Goal: Transaction & Acquisition: Purchase product/service

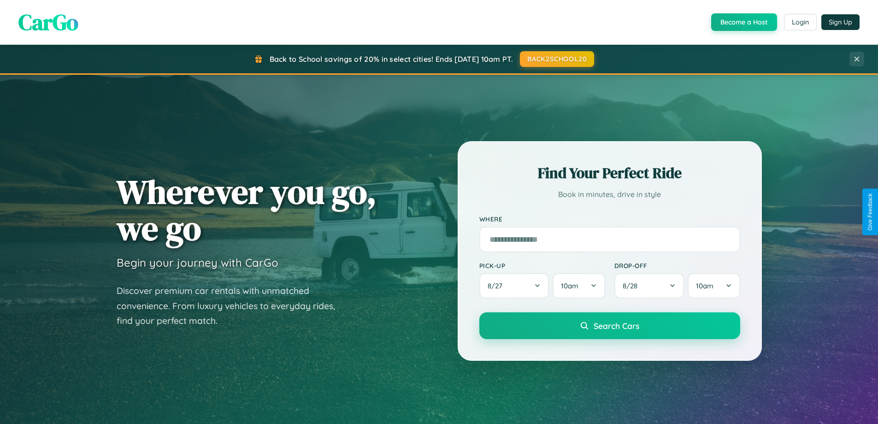
scroll to position [397, 0]
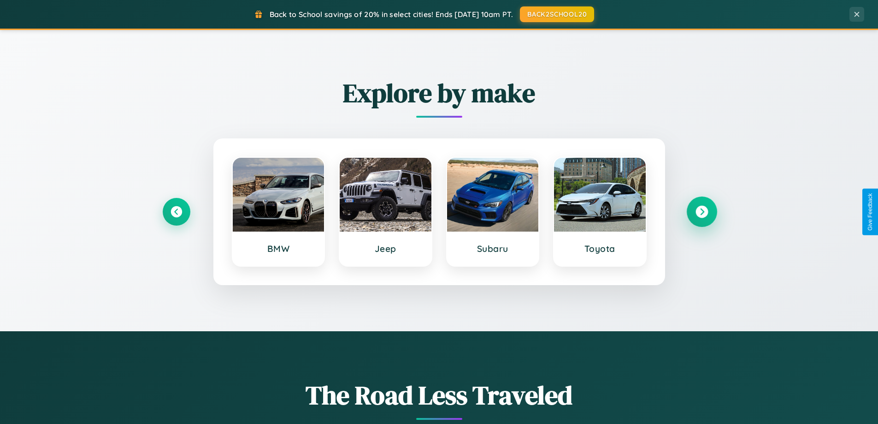
click at [702, 212] on icon at bounding box center [702, 212] width 12 height 12
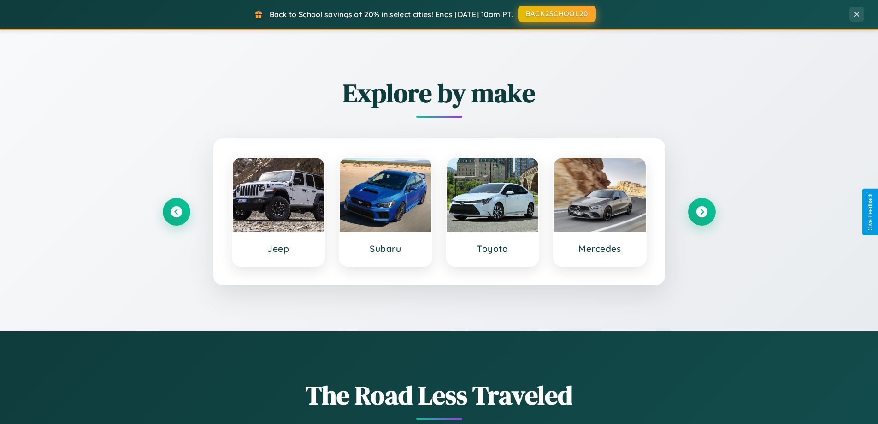
click at [557, 14] on button "BACK2SCHOOL20" at bounding box center [557, 14] width 78 height 17
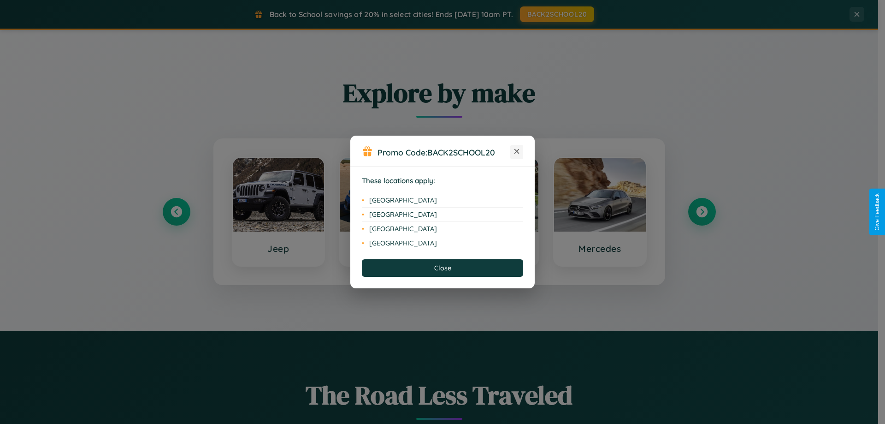
click at [517, 152] on icon at bounding box center [517, 151] width 5 height 5
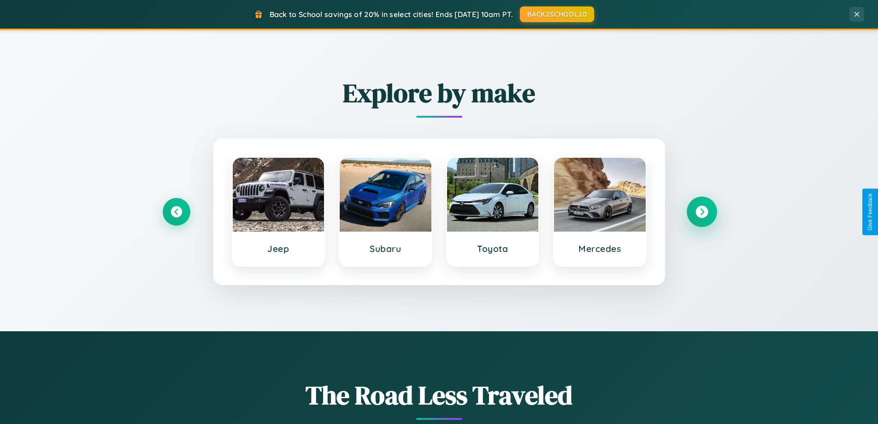
click at [702, 212] on icon at bounding box center [702, 212] width 12 height 12
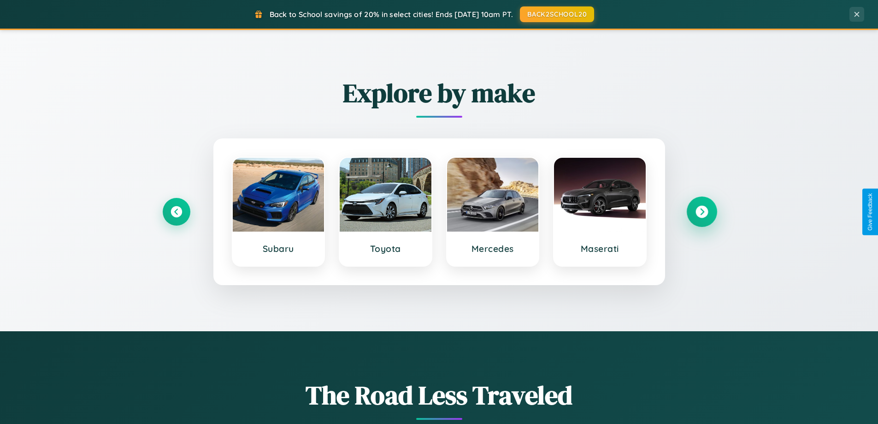
click at [702, 212] on icon at bounding box center [702, 212] width 12 height 12
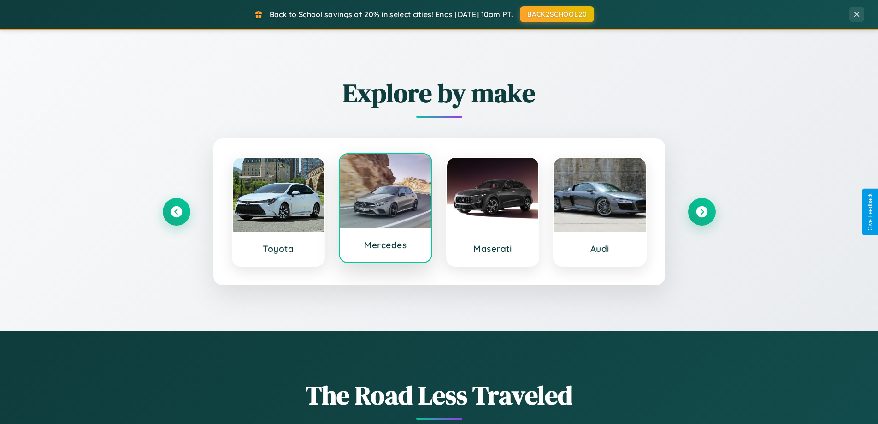
click at [385, 208] on div at bounding box center [386, 191] width 92 height 74
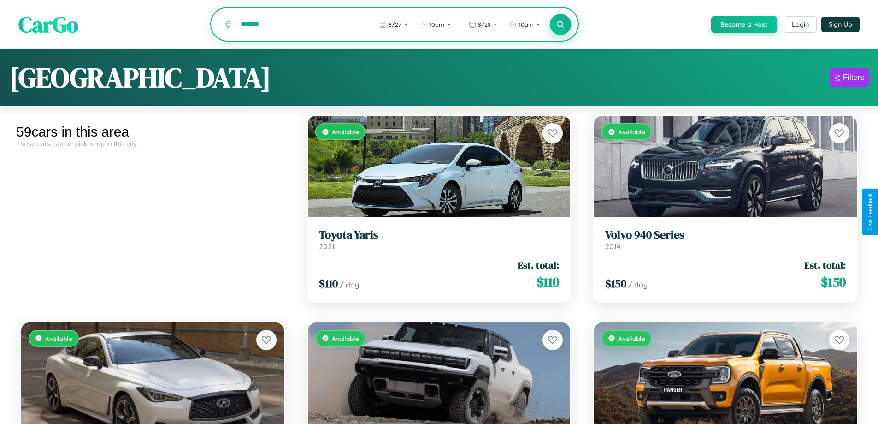
type input "*******"
click at [560, 25] on icon at bounding box center [561, 24] width 9 height 9
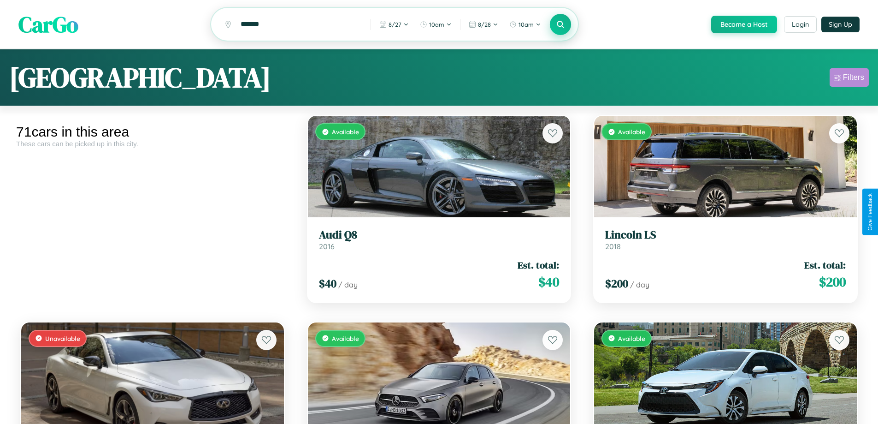
click at [849, 79] on div "Filters" at bounding box center [853, 77] width 21 height 9
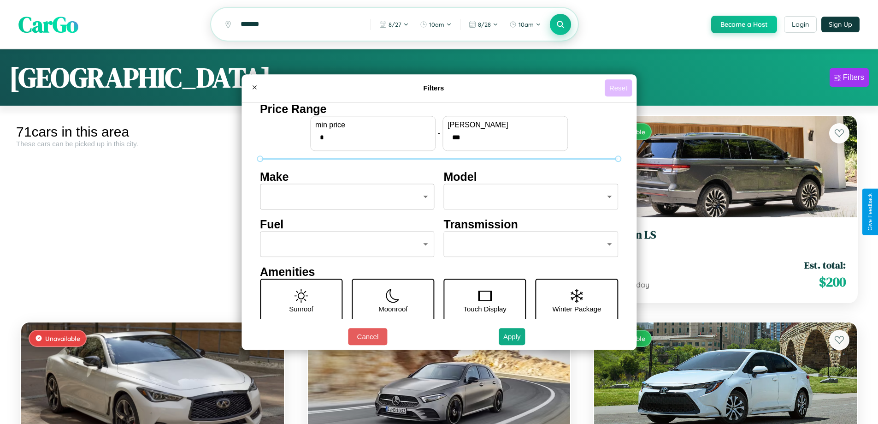
click at [620, 88] on button "Reset" at bounding box center [618, 87] width 27 height 17
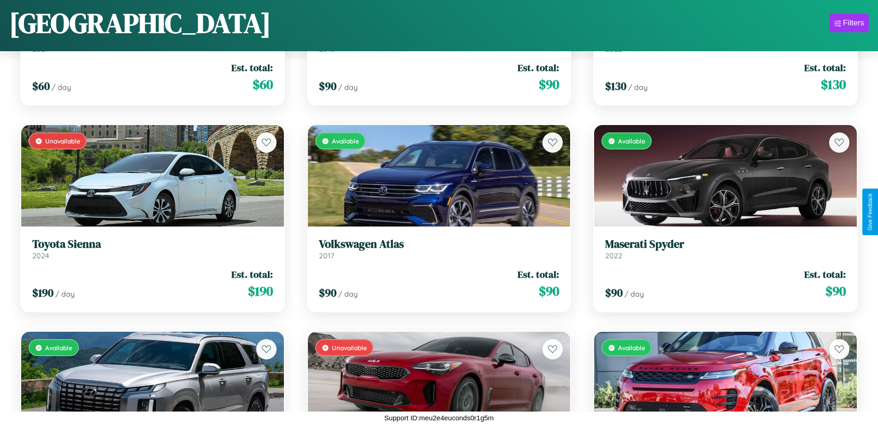
scroll to position [955, 0]
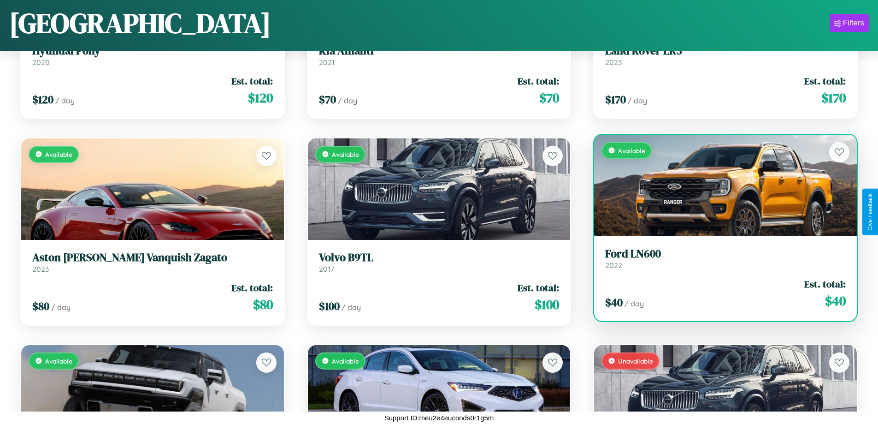
click at [720, 189] on div "Available" at bounding box center [725, 185] width 263 height 101
click at [720, 185] on div "Available" at bounding box center [725, 185] width 263 height 101
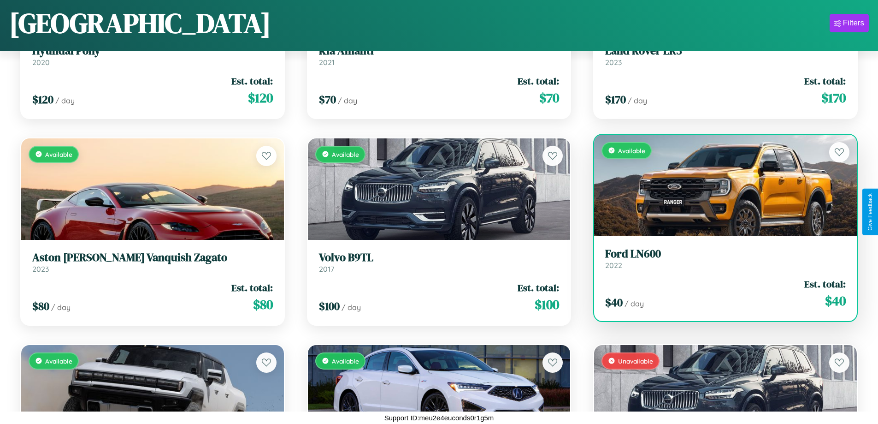
click at [720, 185] on div "Available" at bounding box center [725, 185] width 263 height 101
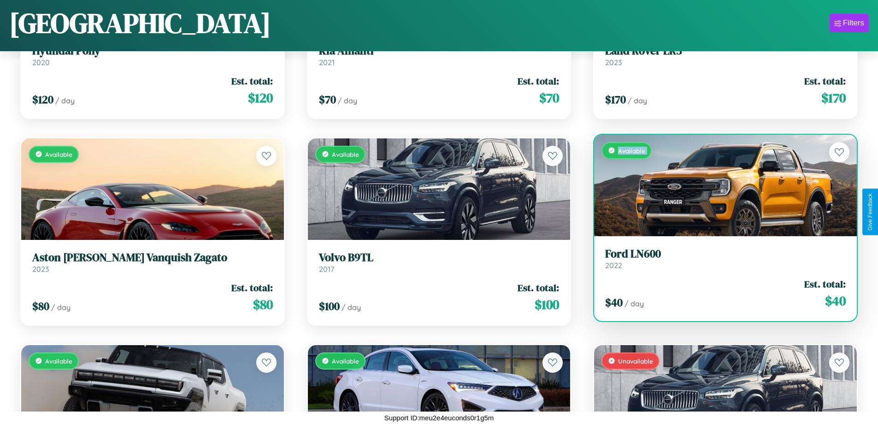
click at [720, 185] on div "Available" at bounding box center [725, 185] width 263 height 101
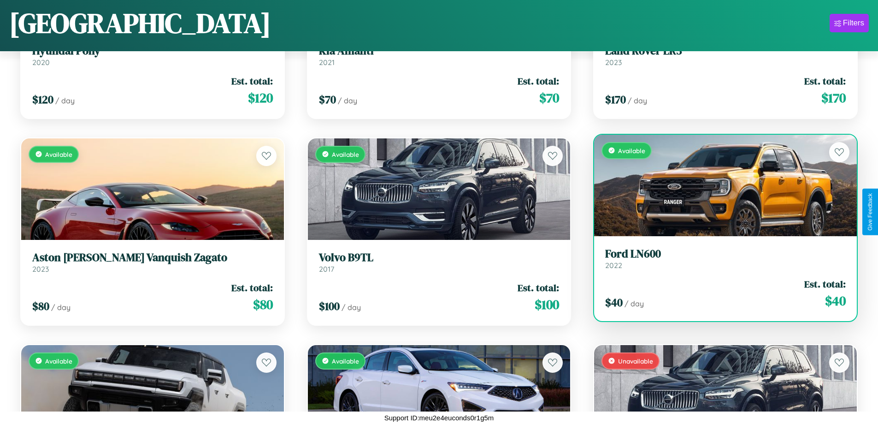
click at [720, 185] on div "Available" at bounding box center [725, 185] width 263 height 101
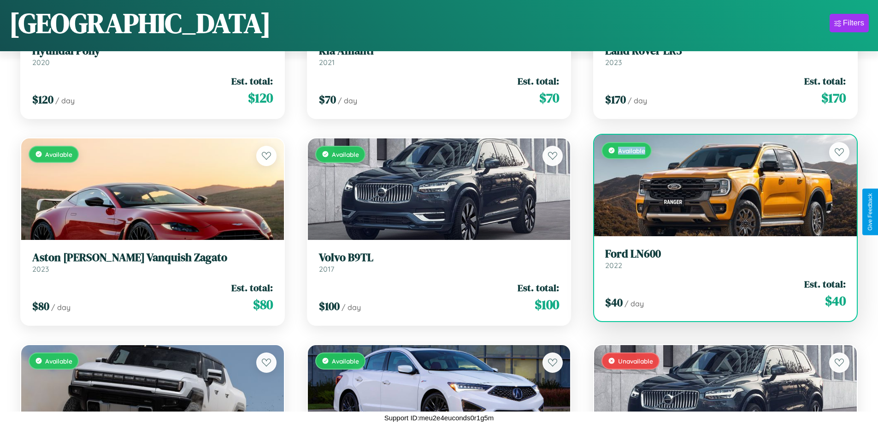
click at [720, 185] on div "Available" at bounding box center [725, 185] width 263 height 101
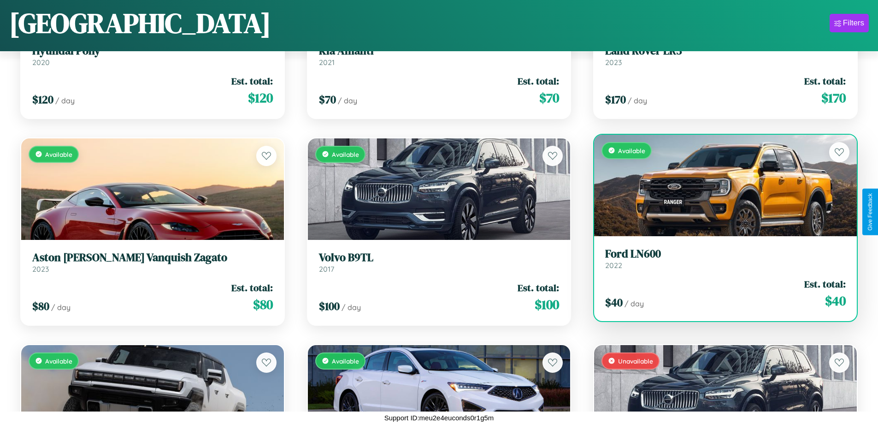
click at [720, 258] on h3 "Ford LN600" at bounding box center [725, 253] width 241 height 13
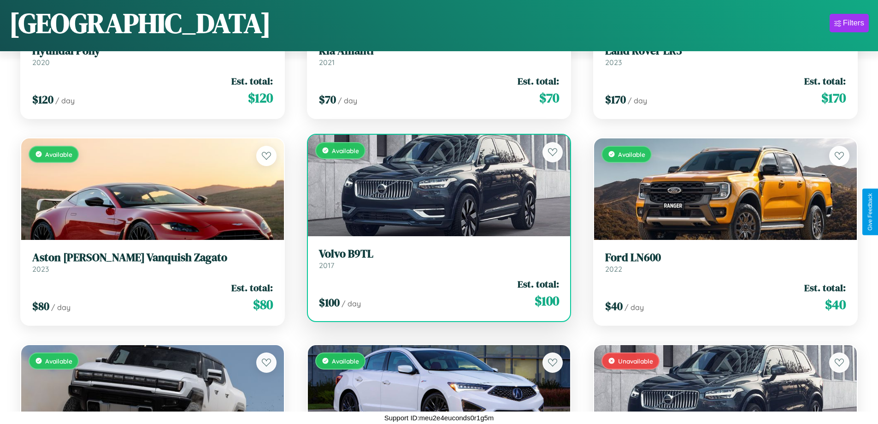
scroll to position [1575, 0]
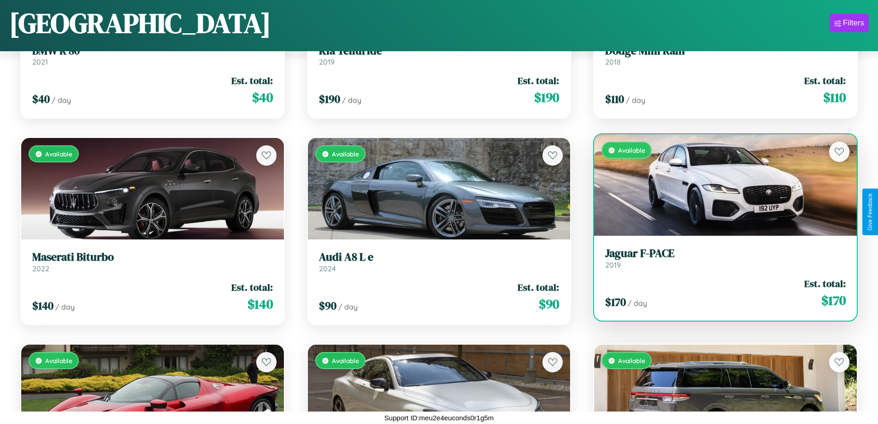
click at [720, 258] on h3 "Jaguar F-PACE" at bounding box center [725, 253] width 241 height 13
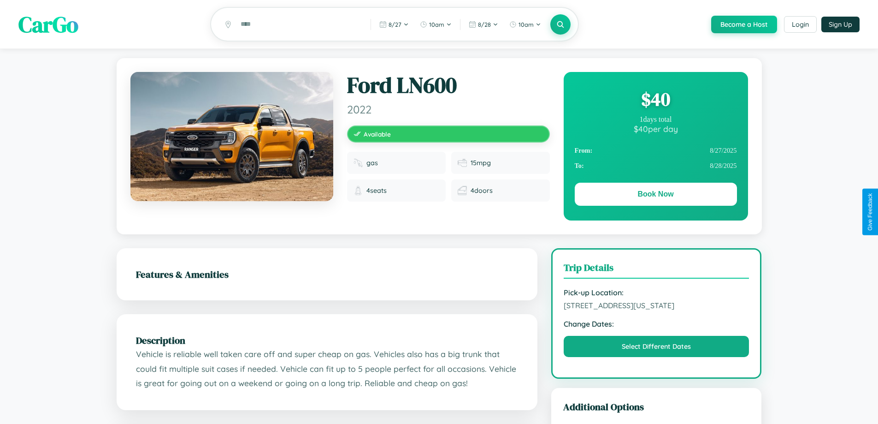
click at [656, 101] on div "$ 40" at bounding box center [656, 99] width 162 height 25
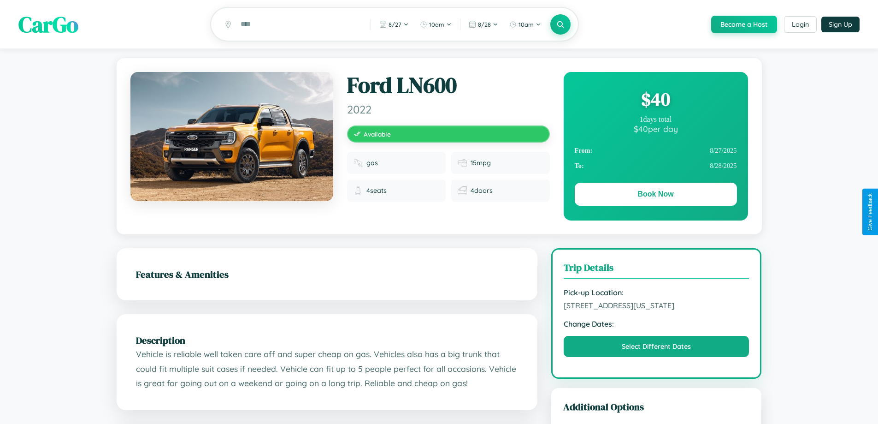
click at [656, 101] on div "$ 40" at bounding box center [656, 99] width 162 height 25
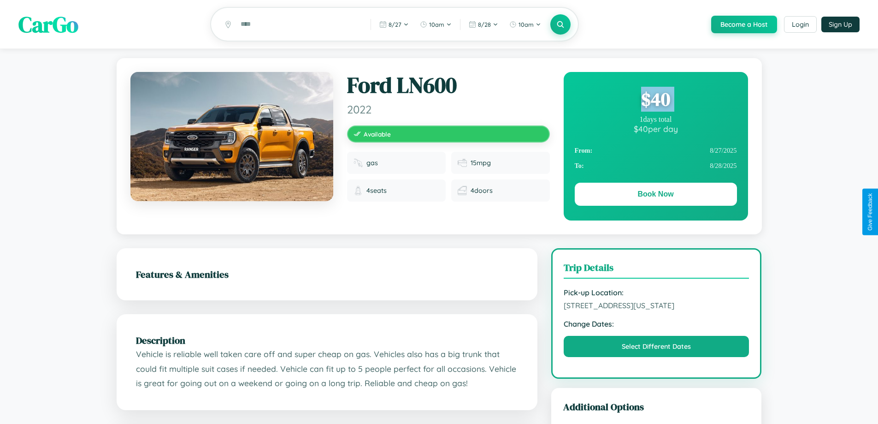
click at [656, 101] on div "$ 40" at bounding box center [656, 99] width 162 height 25
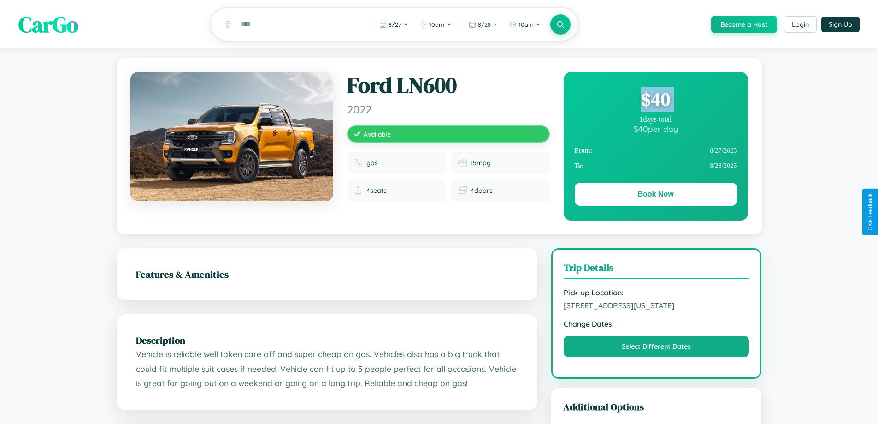
click at [656, 101] on div "$ 40" at bounding box center [656, 99] width 162 height 25
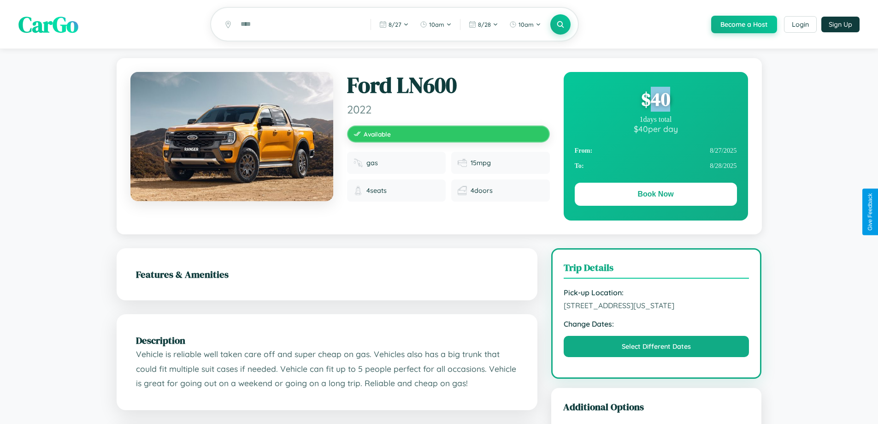
click at [656, 101] on div "$ 40" at bounding box center [656, 99] width 162 height 25
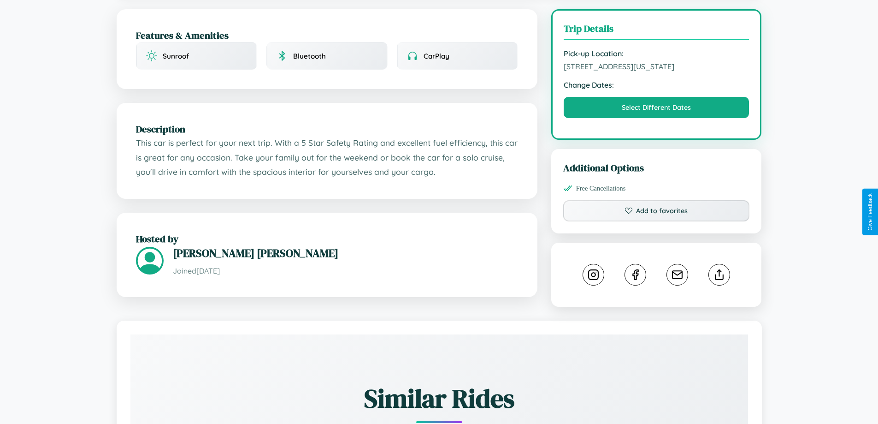
scroll to position [522, 0]
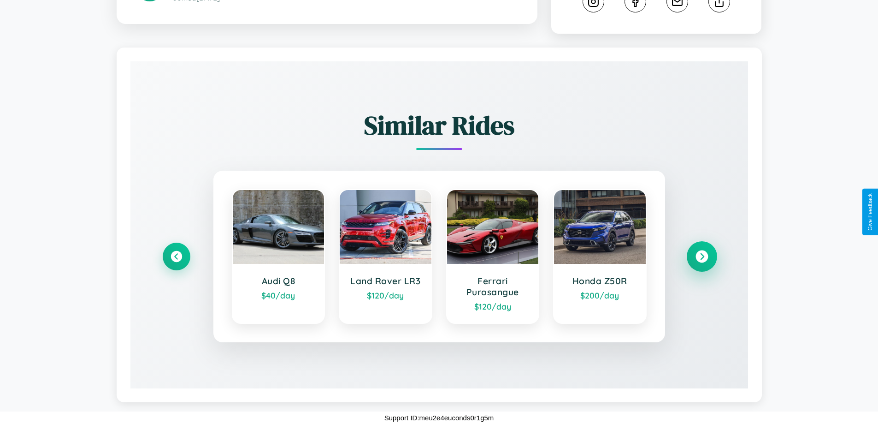
click at [702, 256] on icon at bounding box center [702, 256] width 12 height 12
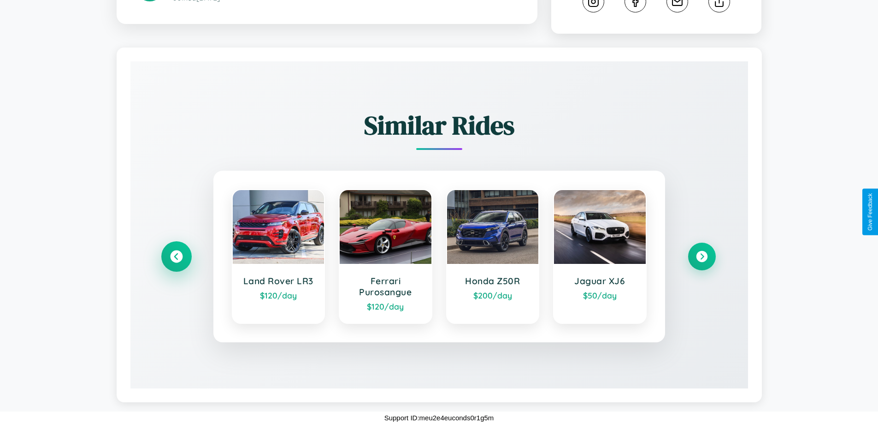
click at [176, 256] on icon at bounding box center [176, 256] width 12 height 12
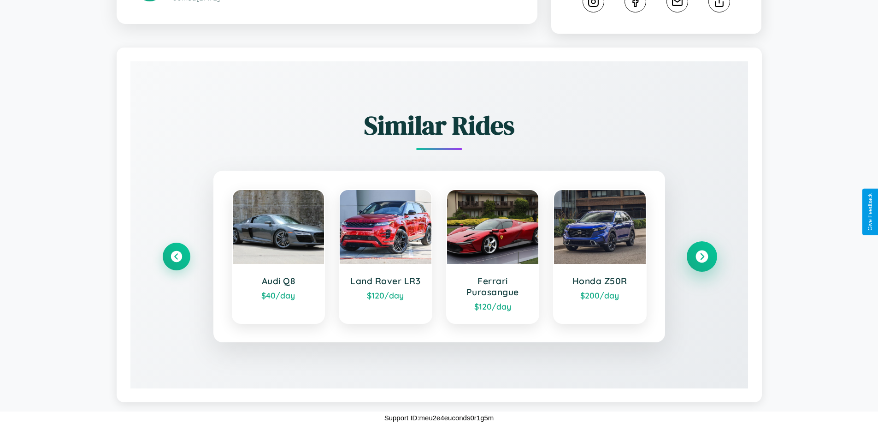
click at [702, 256] on icon at bounding box center [702, 256] width 12 height 12
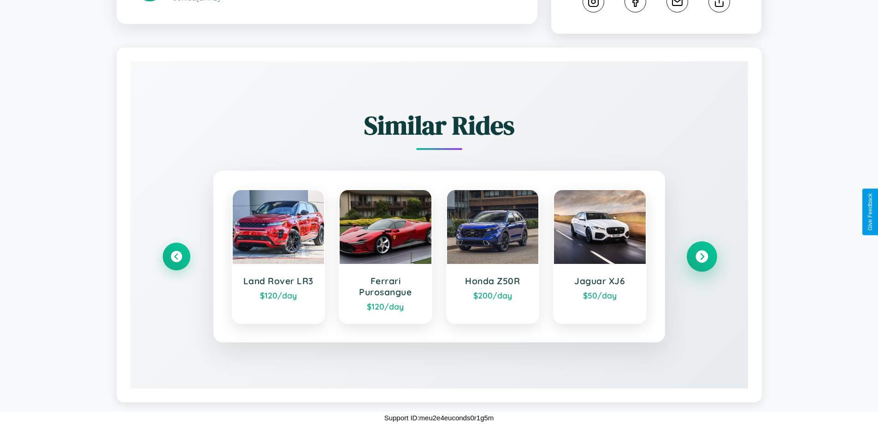
click at [702, 256] on icon at bounding box center [702, 256] width 12 height 12
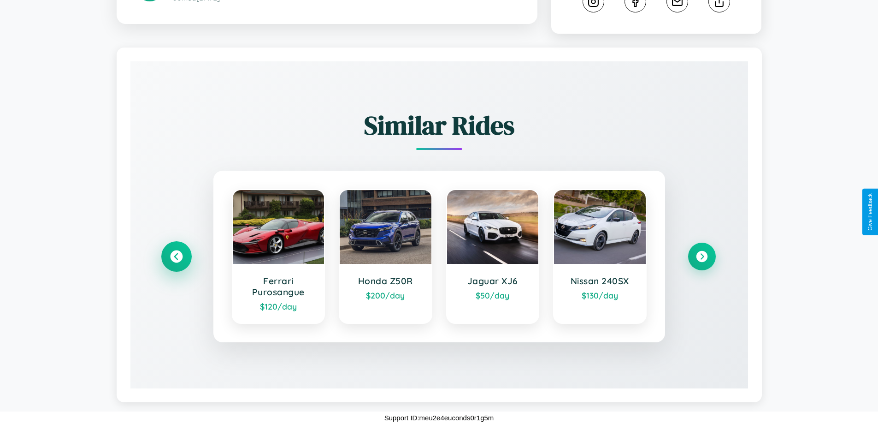
click at [176, 256] on icon at bounding box center [176, 256] width 12 height 12
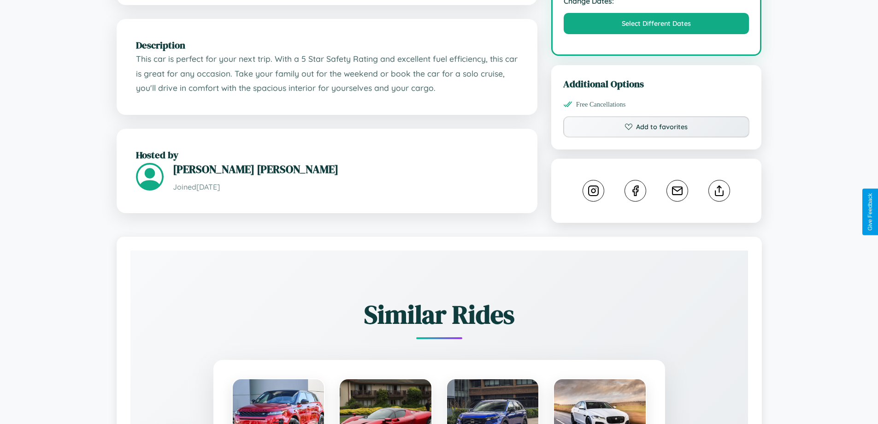
scroll to position [312, 0]
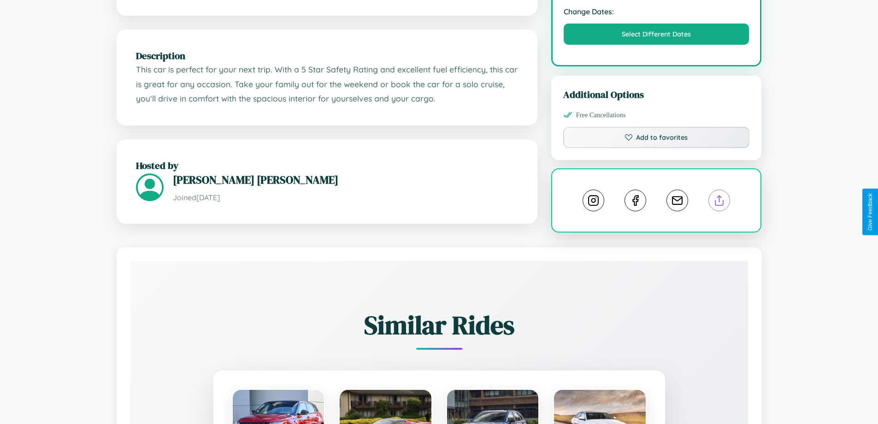
click at [720, 202] on line at bounding box center [720, 198] width 0 height 6
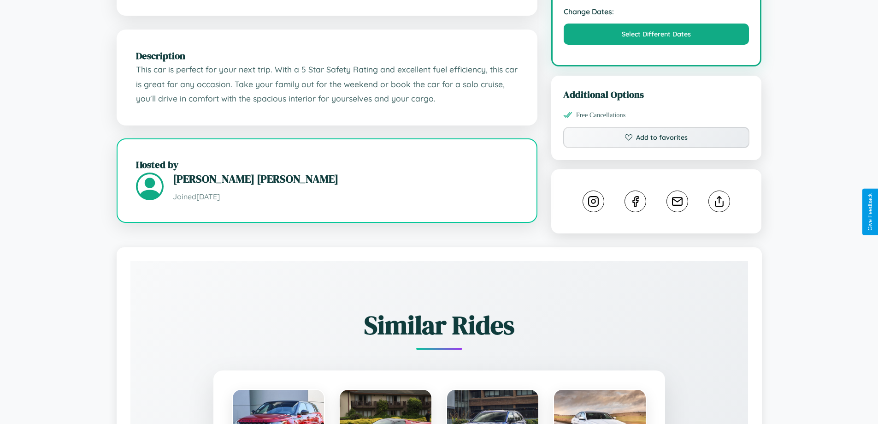
scroll to position [249, 0]
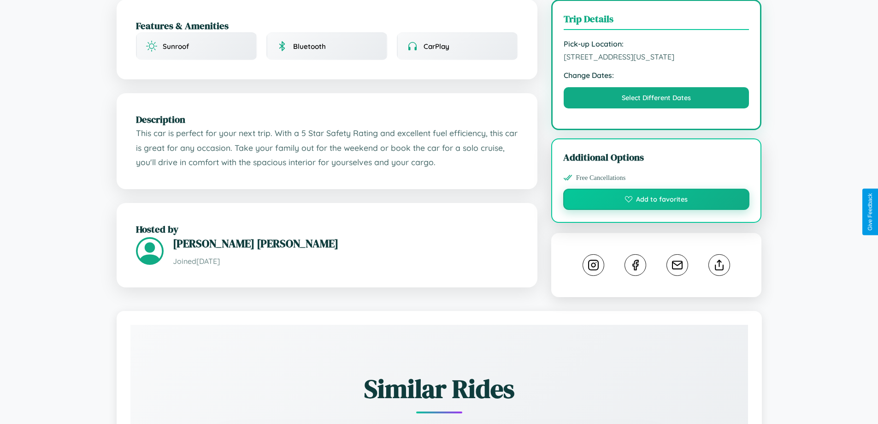
click at [657, 210] on button "Add to favorites" at bounding box center [656, 199] width 187 height 21
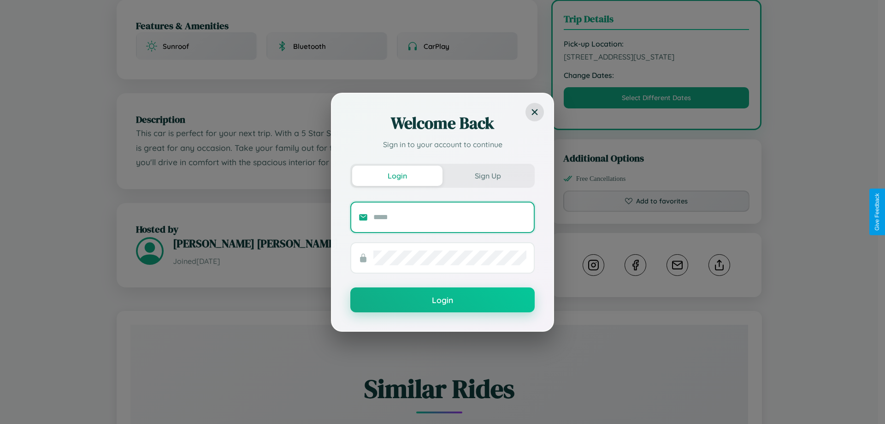
click at [450, 217] on input "text" at bounding box center [449, 217] width 153 height 15
type input "**********"
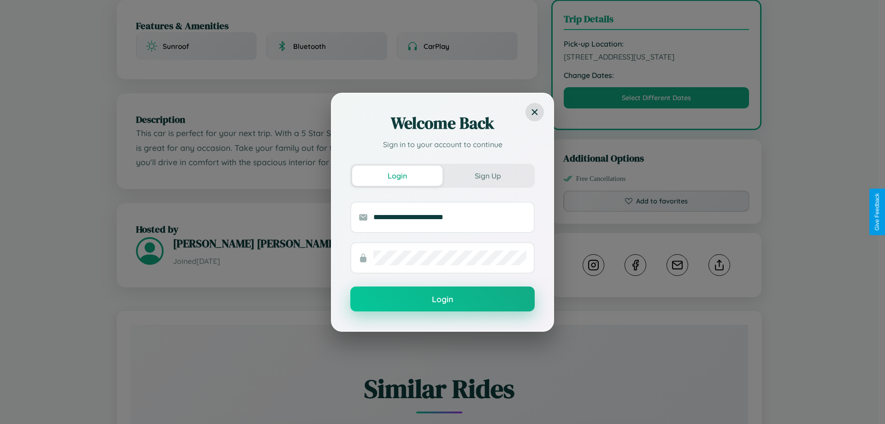
click at [443, 299] on button "Login" at bounding box center [442, 298] width 184 height 25
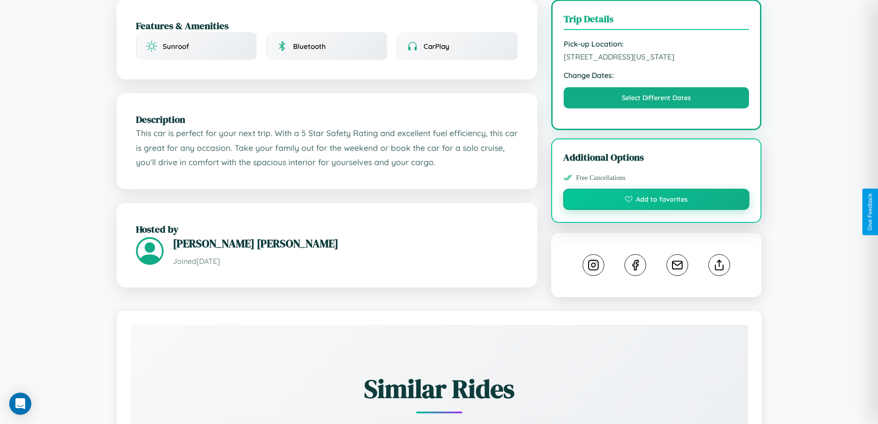
click at [657, 210] on button "Add to favorites" at bounding box center [656, 199] width 187 height 21
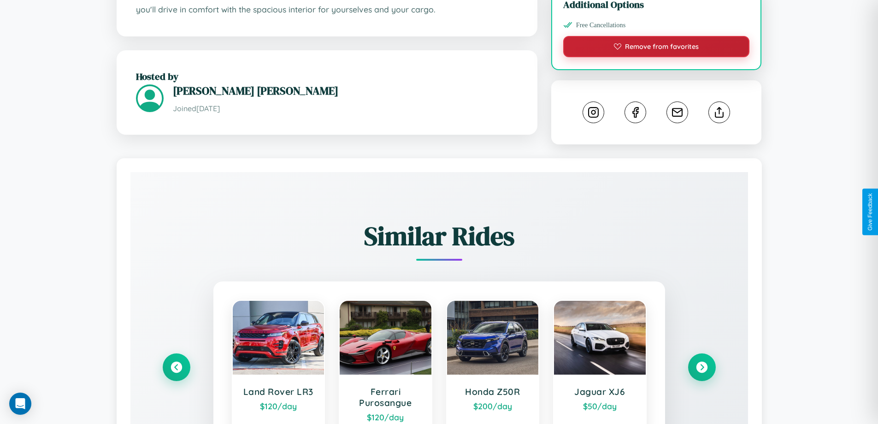
scroll to position [522, 0]
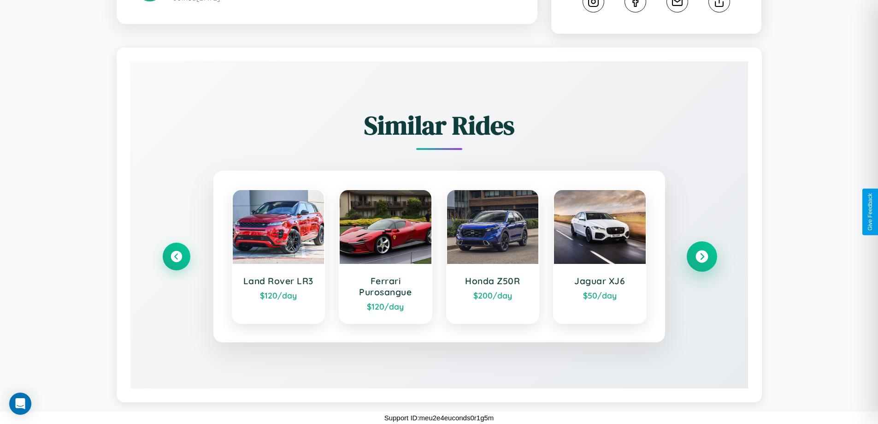
click at [702, 256] on icon at bounding box center [702, 256] width 12 height 12
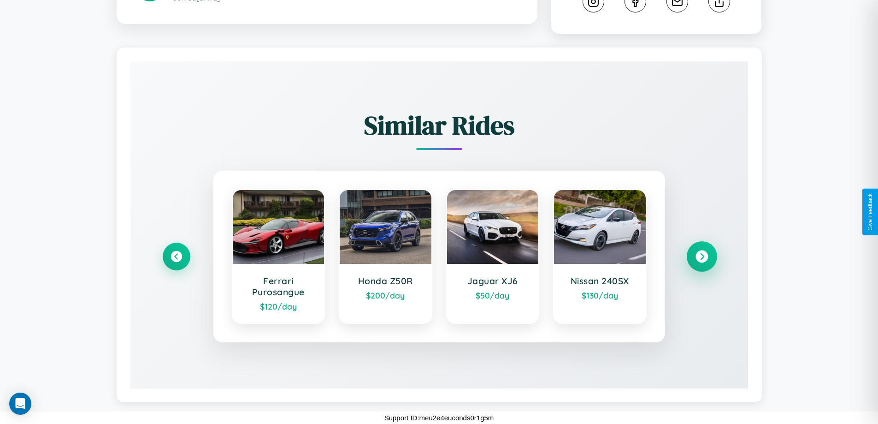
click at [702, 256] on icon at bounding box center [702, 256] width 12 height 12
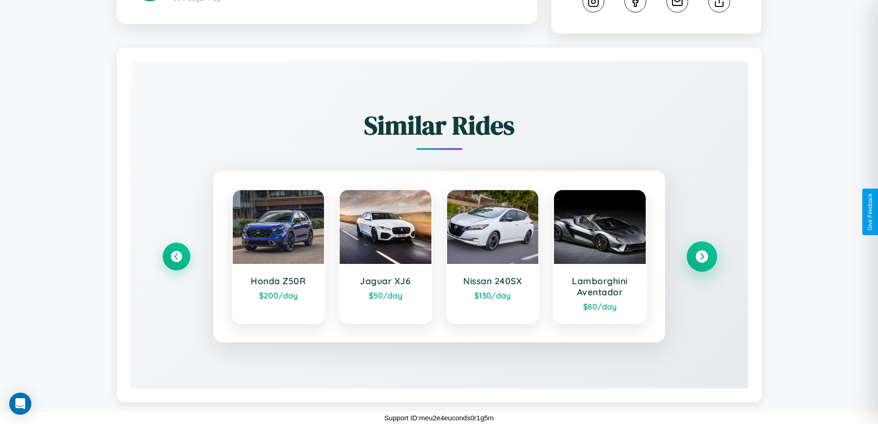
click at [702, 256] on icon at bounding box center [702, 256] width 12 height 12
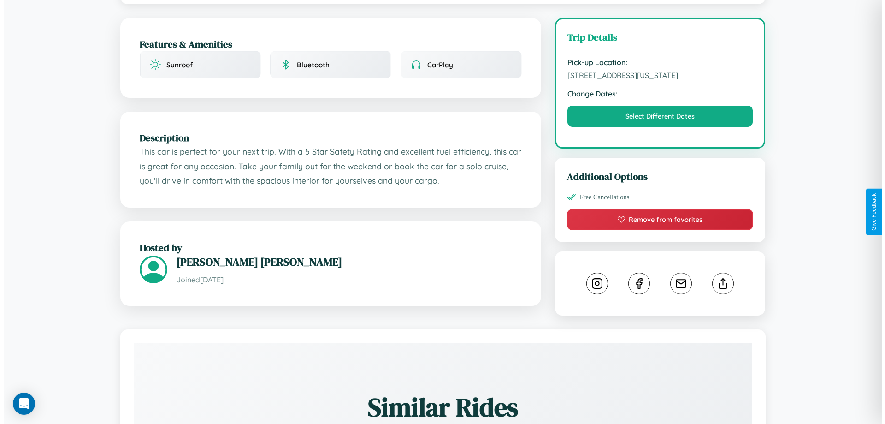
scroll to position [0, 0]
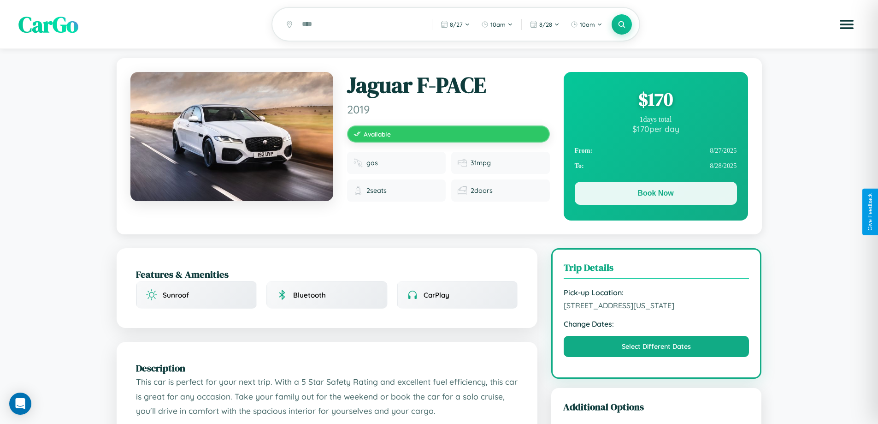
click at [656, 195] on button "Book Now" at bounding box center [656, 193] width 162 height 23
